Goal: Information Seeking & Learning: Learn about a topic

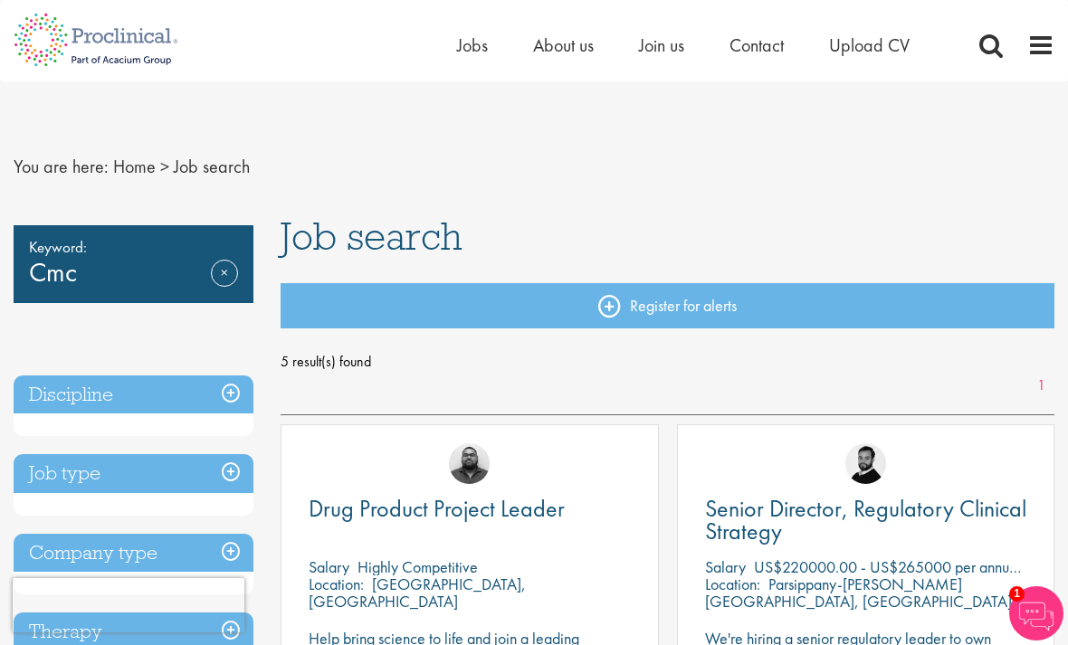
click at [211, 267] on link "Remove" at bounding box center [224, 286] width 27 height 52
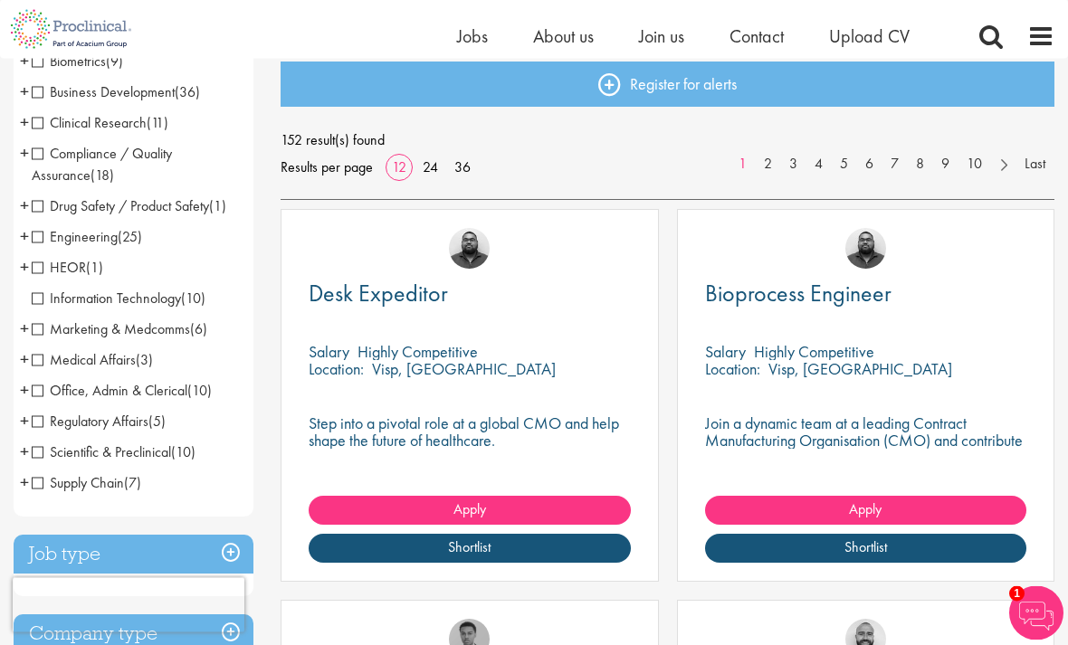
scroll to position [198, 0]
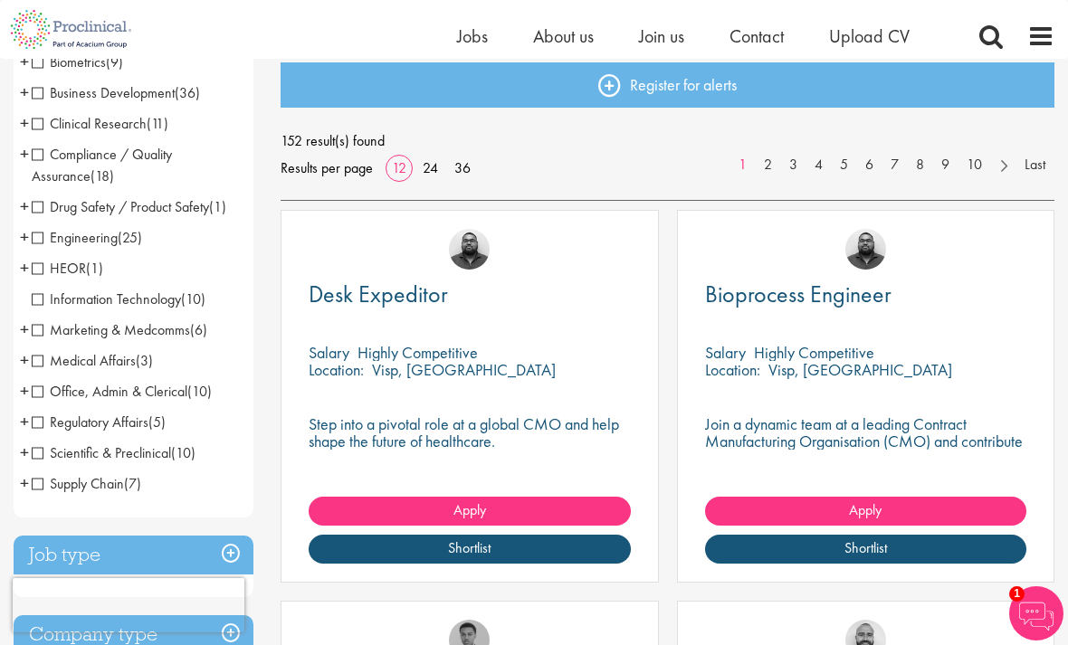
click at [133, 418] on span "Regulatory Affairs" at bounding box center [90, 422] width 117 height 19
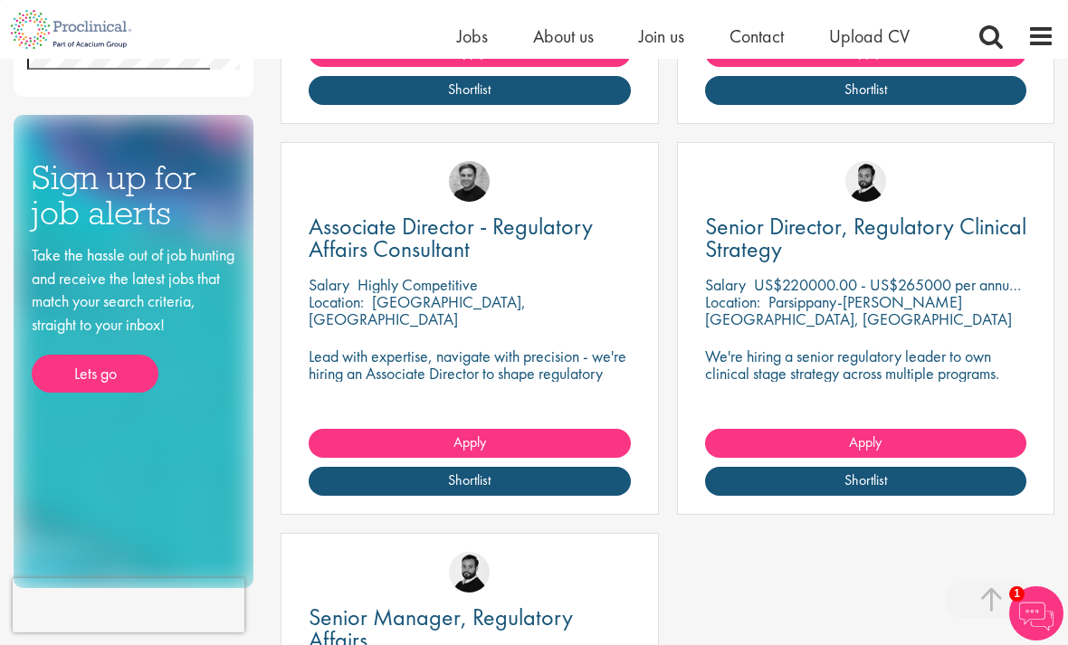
scroll to position [632, 0]
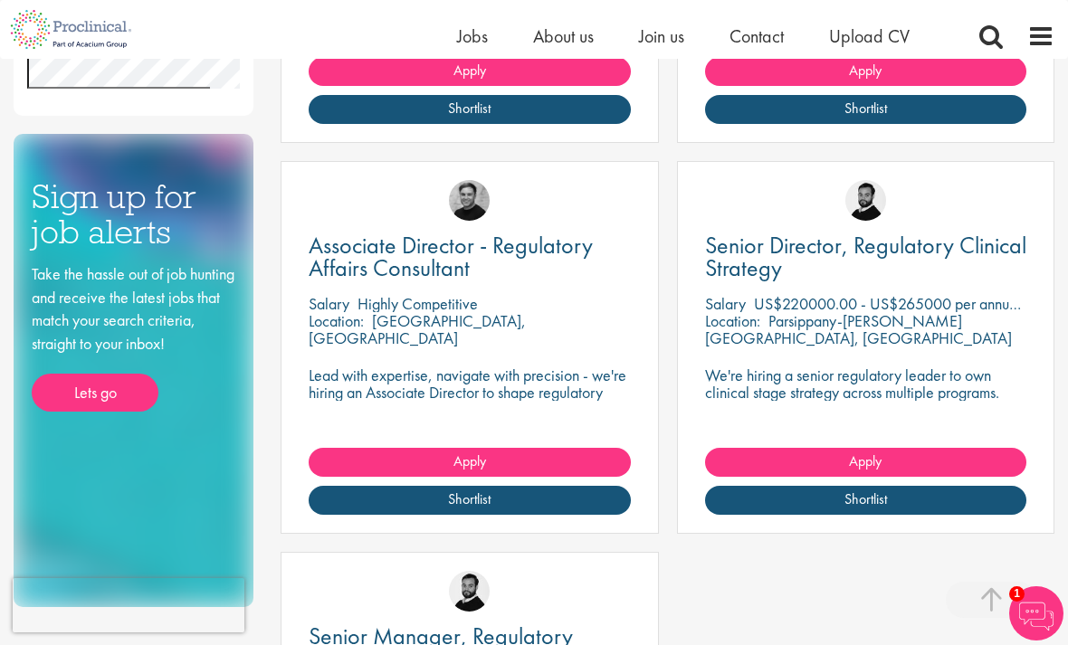
click at [482, 252] on span "Associate Director - Regulatory Affairs Consultant" at bounding box center [451, 256] width 284 height 53
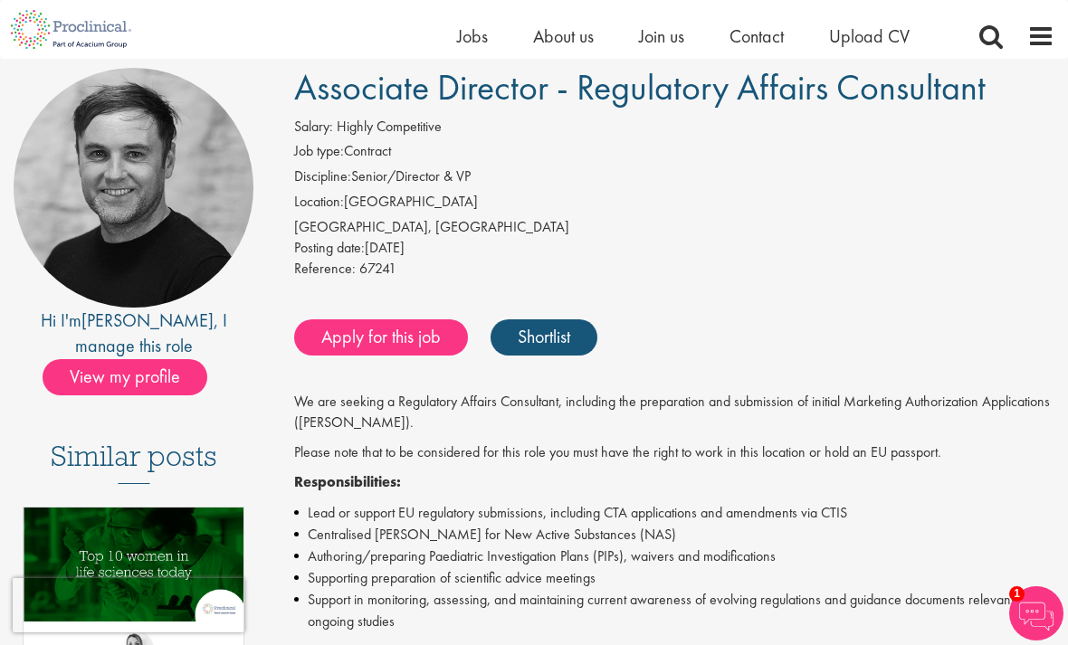
scroll to position [138, 0]
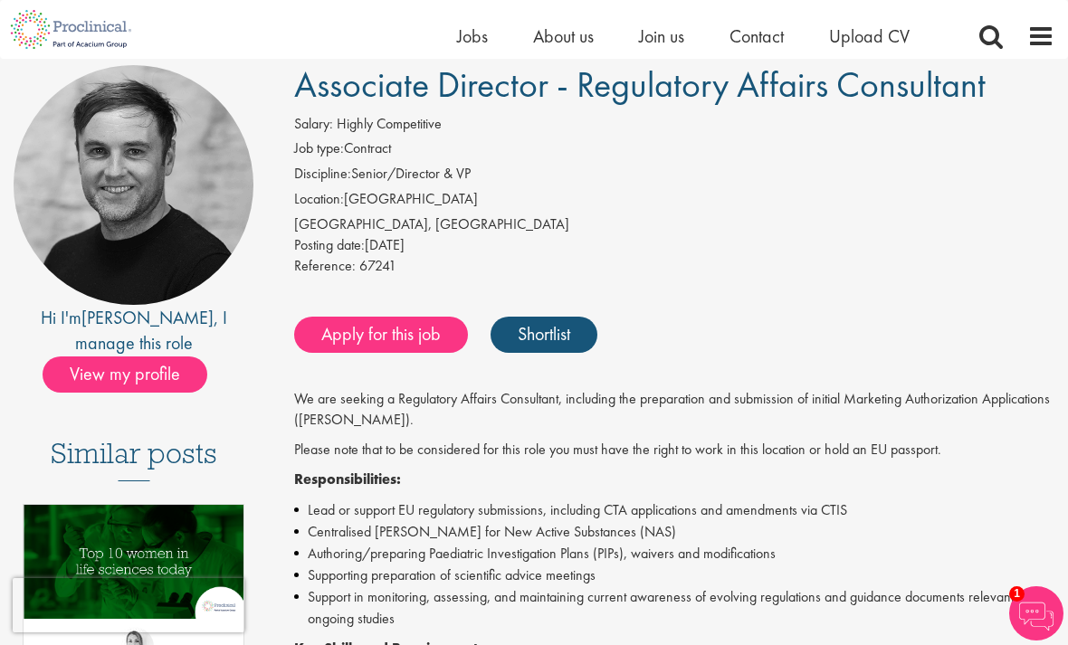
click at [112, 356] on span "View my profile" at bounding box center [125, 374] width 165 height 36
